Goal: Task Accomplishment & Management: Manage account settings

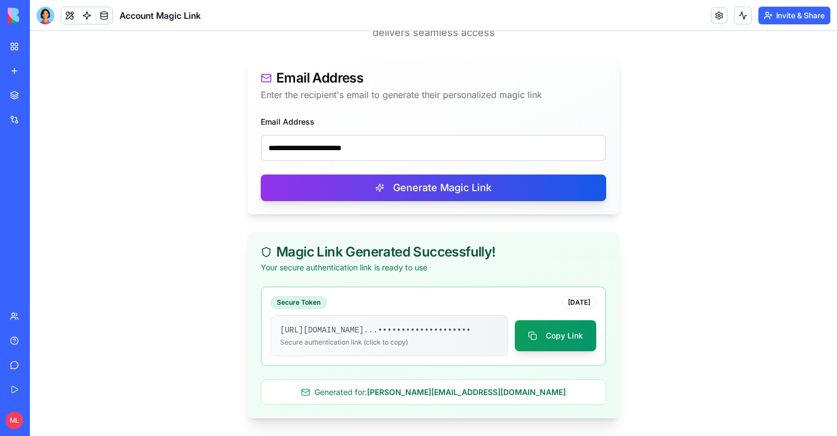
click at [324, 135] on input "**********" at bounding box center [434, 148] width 346 height 27
type input "**********"
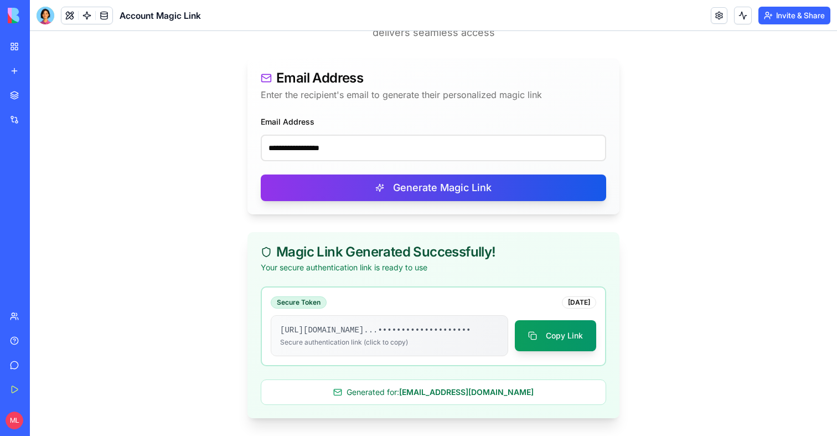
click at [369, 203] on div "**********" at bounding box center [434, 165] width 372 height 100
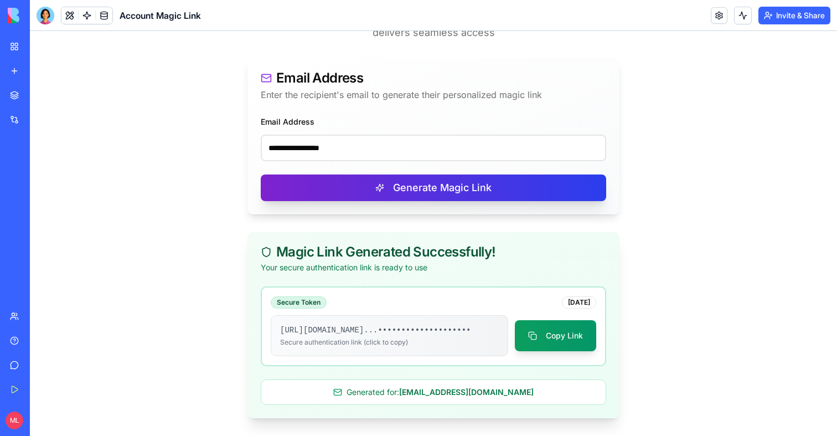
click at [379, 180] on button "Generate Magic Link" at bounding box center [434, 187] width 346 height 27
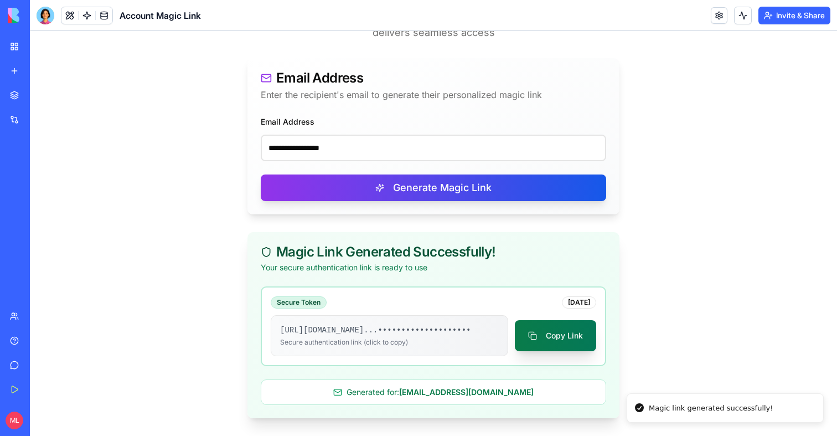
click at [529, 323] on button "Copy Link" at bounding box center [555, 335] width 81 height 31
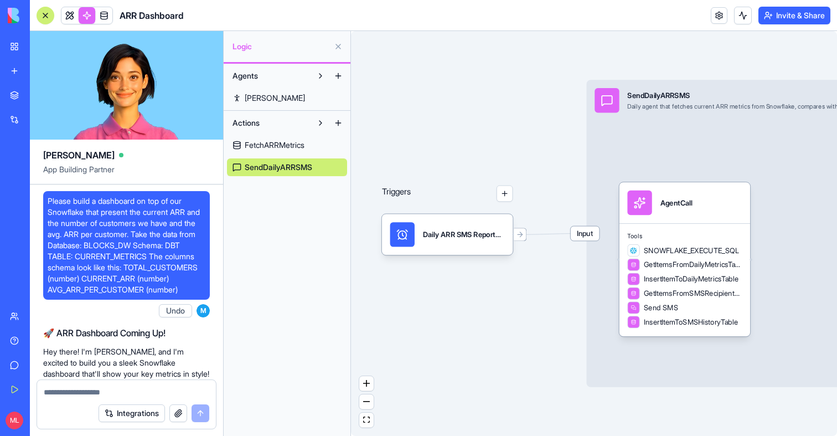
scroll to position [4763, 0]
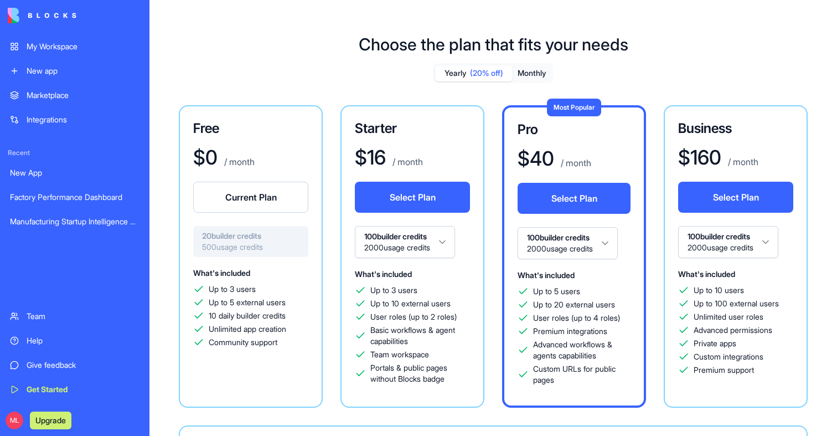
click at [67, 51] on div "My Workspace" at bounding box center [83, 46] width 113 height 11
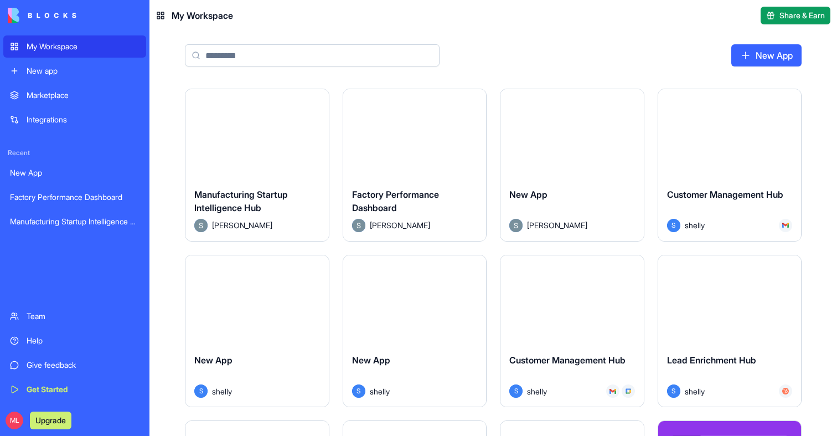
click at [257, 135] on button "Launch" at bounding box center [256, 134] width 83 height 22
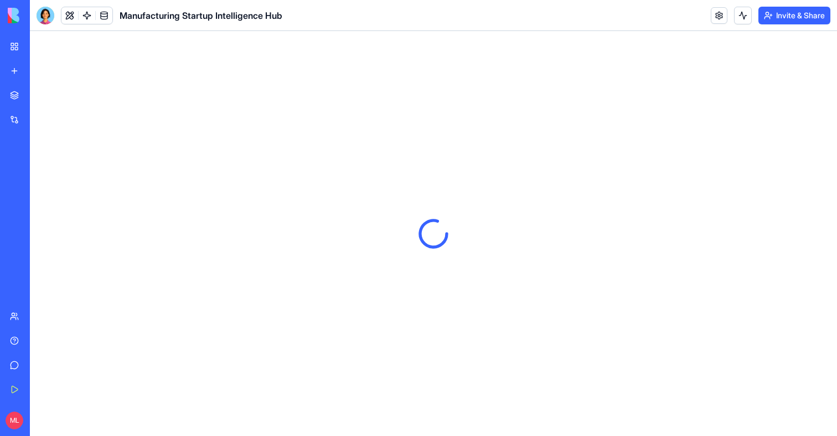
click at [12, 406] on div "ML Upgrade" at bounding box center [14, 420] width 23 height 31
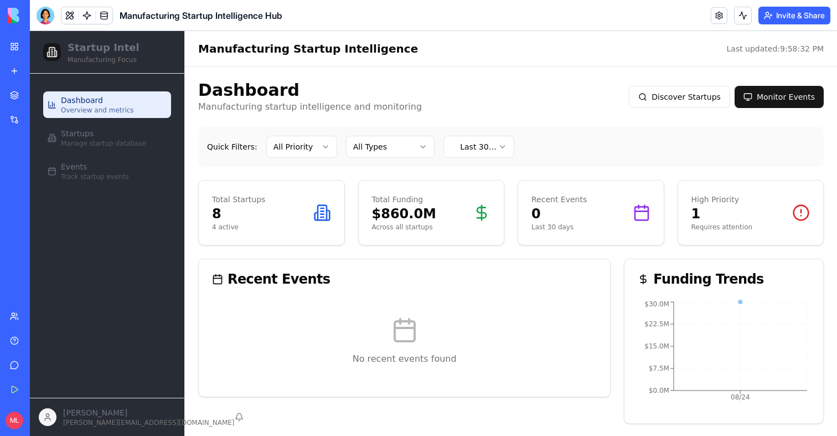
click at [8, 428] on div "ML Upgrade" at bounding box center [15, 420] width 14 height 18
click at [118, 152] on ul "Dashboard Overview and metrics Startups Manage startup database Events Track st…" at bounding box center [107, 137] width 128 height 93
click at [118, 141] on span "Manage startup database" at bounding box center [103, 143] width 85 height 9
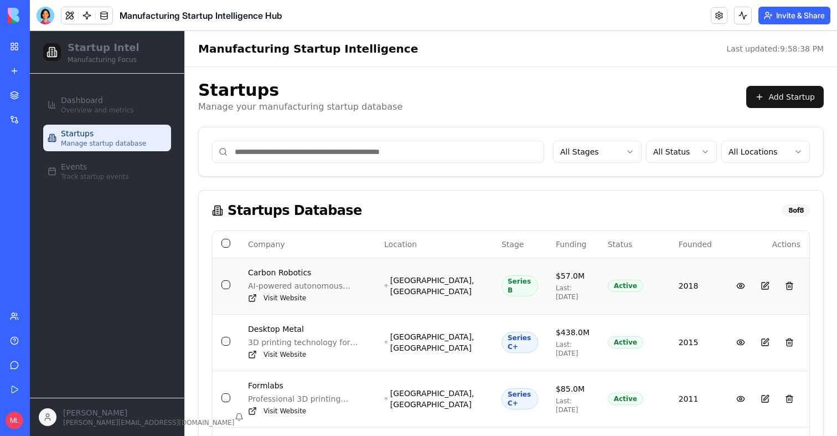
click at [221, 283] on td at bounding box center [226, 285] width 27 height 56
click at [105, 14] on link at bounding box center [104, 15] width 17 height 17
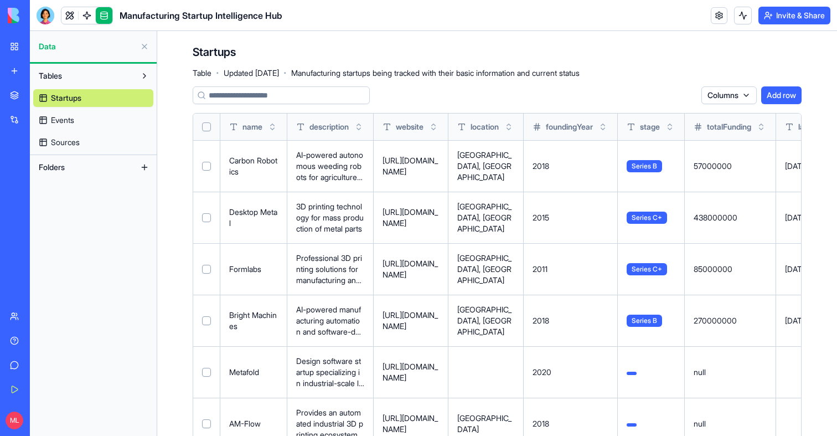
click at [209, 164] on button "Select row" at bounding box center [206, 166] width 9 height 9
click at [662, 94] on button "Delete 1 rows" at bounding box center [669, 95] width 58 height 18
click at [206, 169] on button "Select row" at bounding box center [206, 166] width 9 height 9
click at [671, 99] on button "Delete 1 rows" at bounding box center [669, 95] width 58 height 18
click at [207, 167] on button "Select row" at bounding box center [206, 166] width 9 height 9
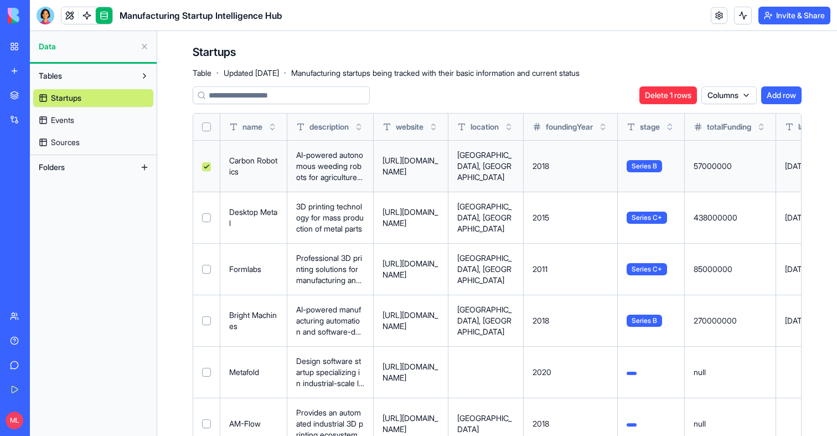
click at [651, 101] on button "Delete 1 rows" at bounding box center [669, 95] width 58 height 18
click at [210, 166] on button "Select row" at bounding box center [206, 166] width 9 height 9
type button "on"
click at [693, 100] on span "Number Column" at bounding box center [733, 95] width 81 height 11
click at [663, 92] on button "Delete 1 rows" at bounding box center [669, 95] width 58 height 18
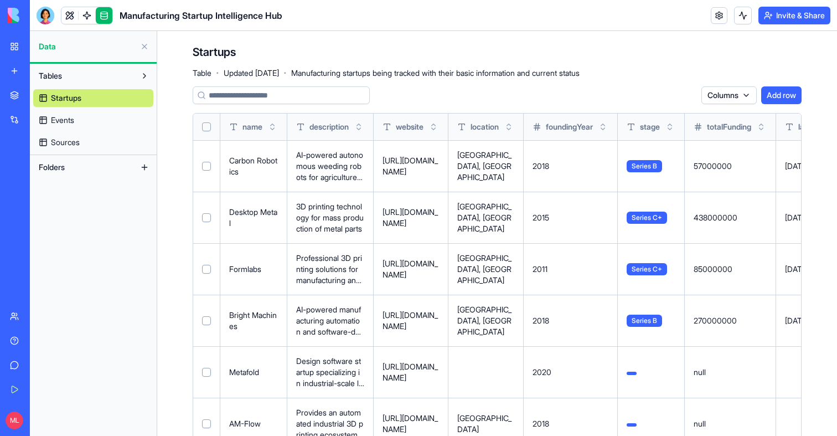
click at [208, 167] on button "Select row" at bounding box center [206, 166] width 9 height 9
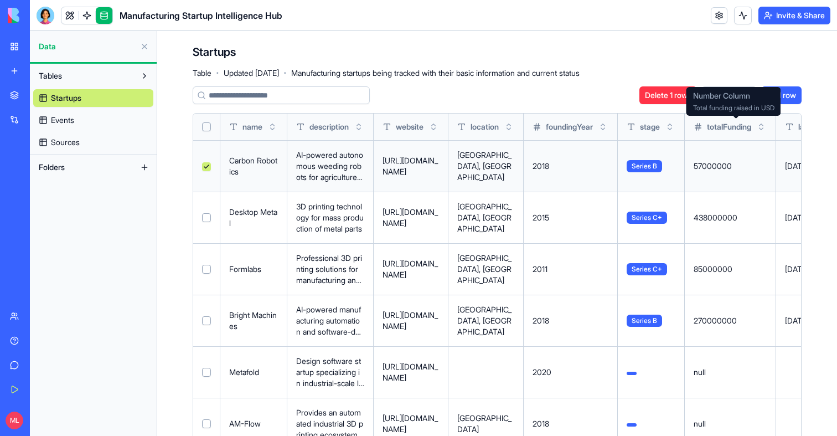
click at [678, 92] on button "Delete 1 rows" at bounding box center [669, 95] width 58 height 18
